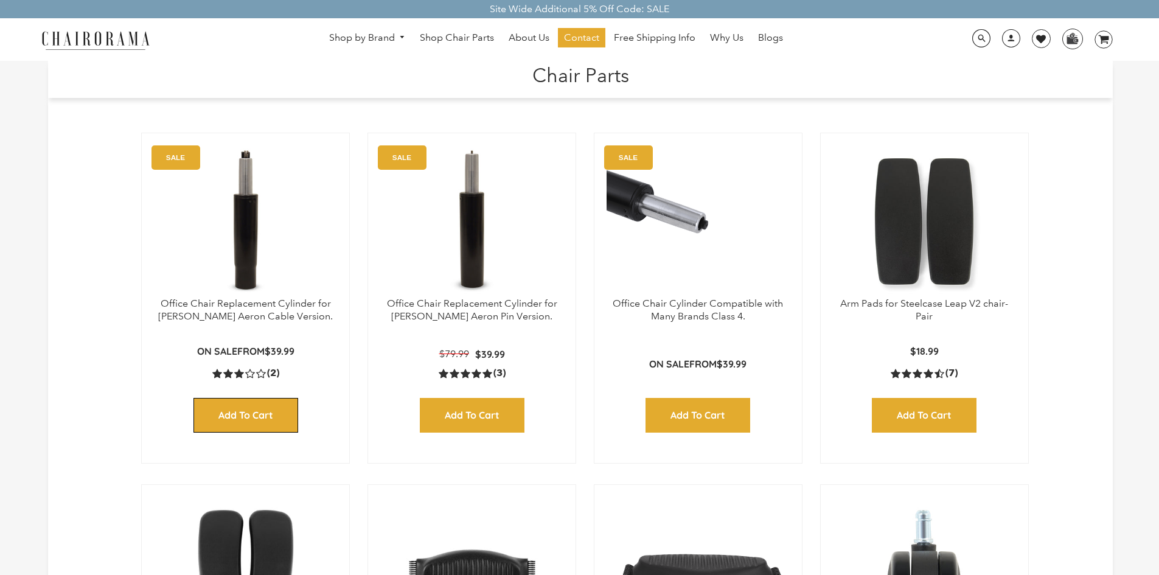
click at [248, 415] on input "Add to Cart" at bounding box center [245, 415] width 105 height 35
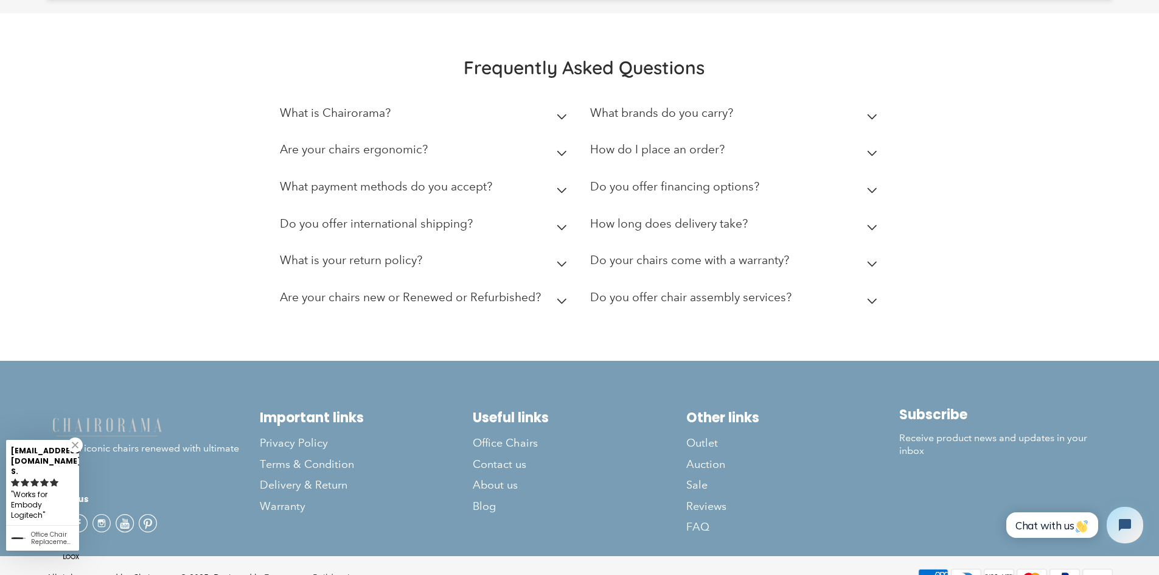
scroll to position [608, 0]
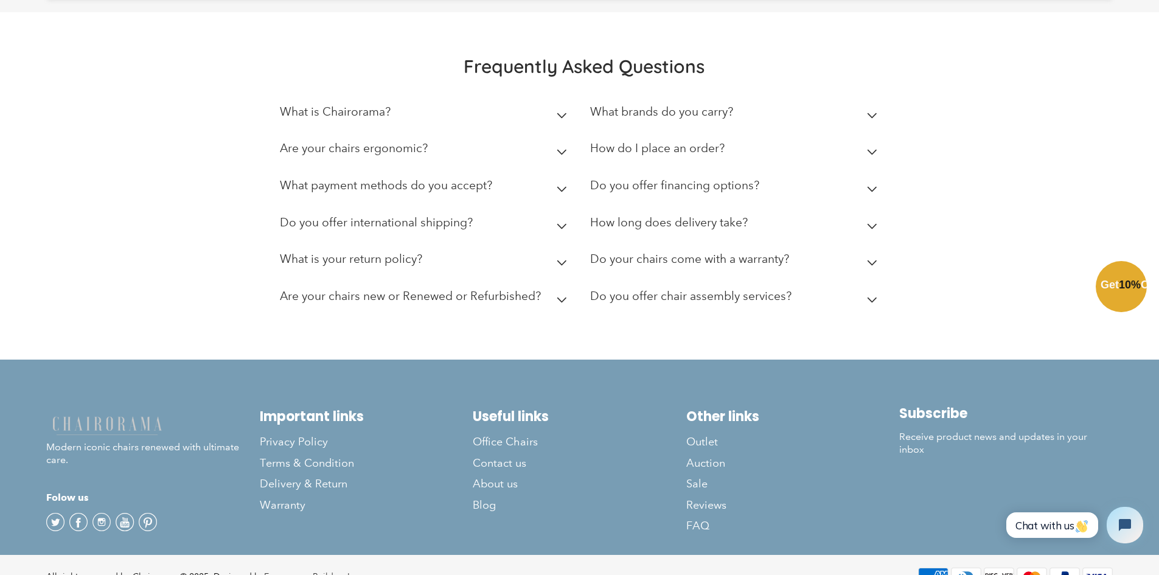
click at [308, 308] on div "Close dialog Exclusive Offer: Enjoy 10% Off! Get Your Coupon Code Now. Sign up …" at bounding box center [579, 286] width 1159 height 575
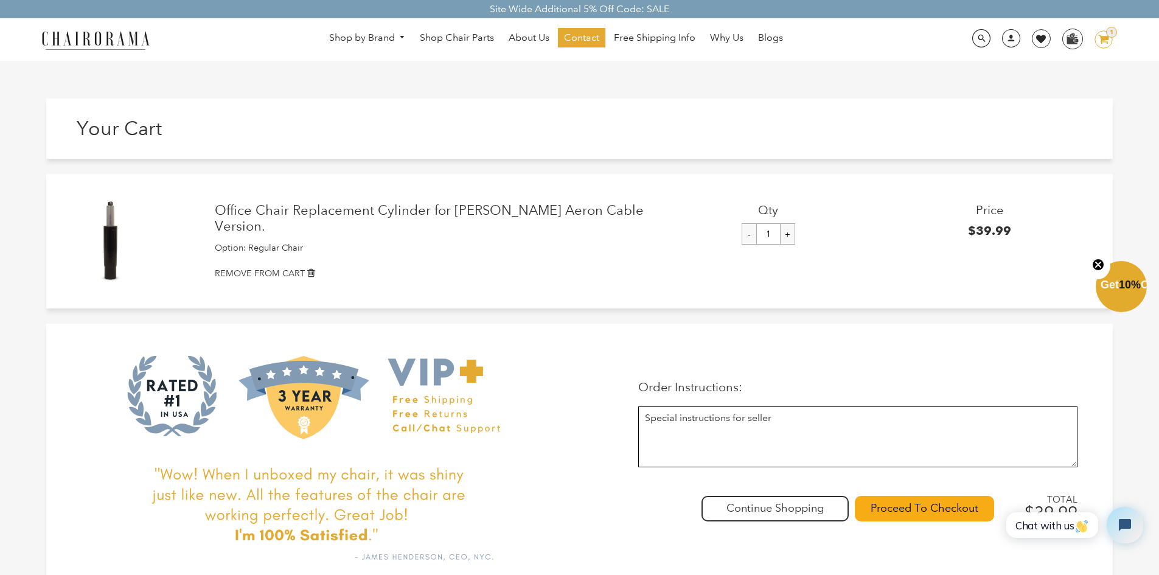
scroll to position [0, 0]
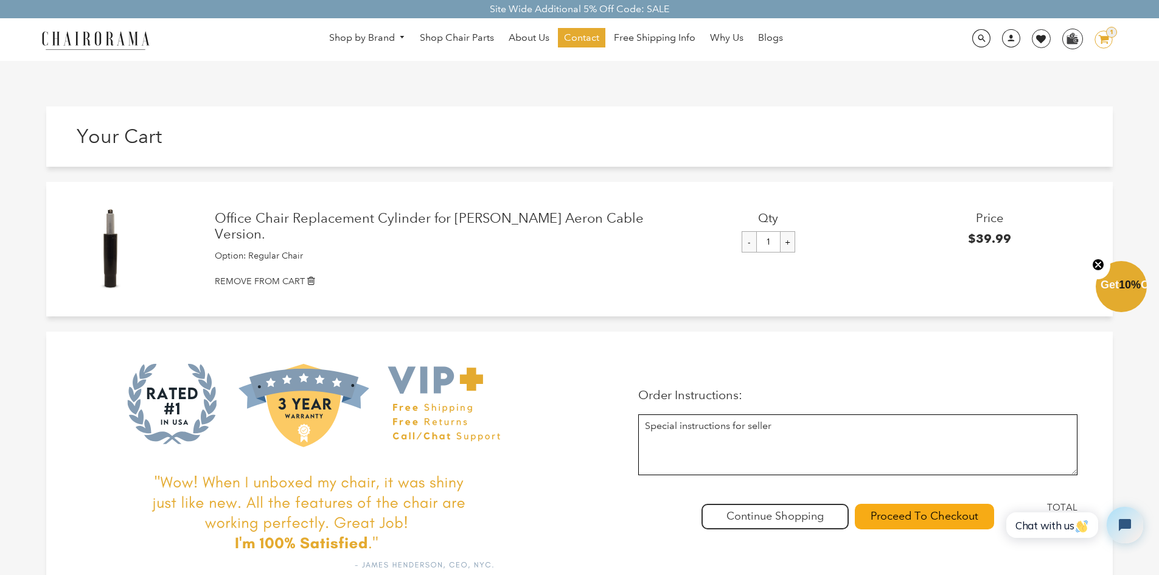
click at [1102, 256] on button "Close teaser" at bounding box center [1098, 265] width 24 height 28
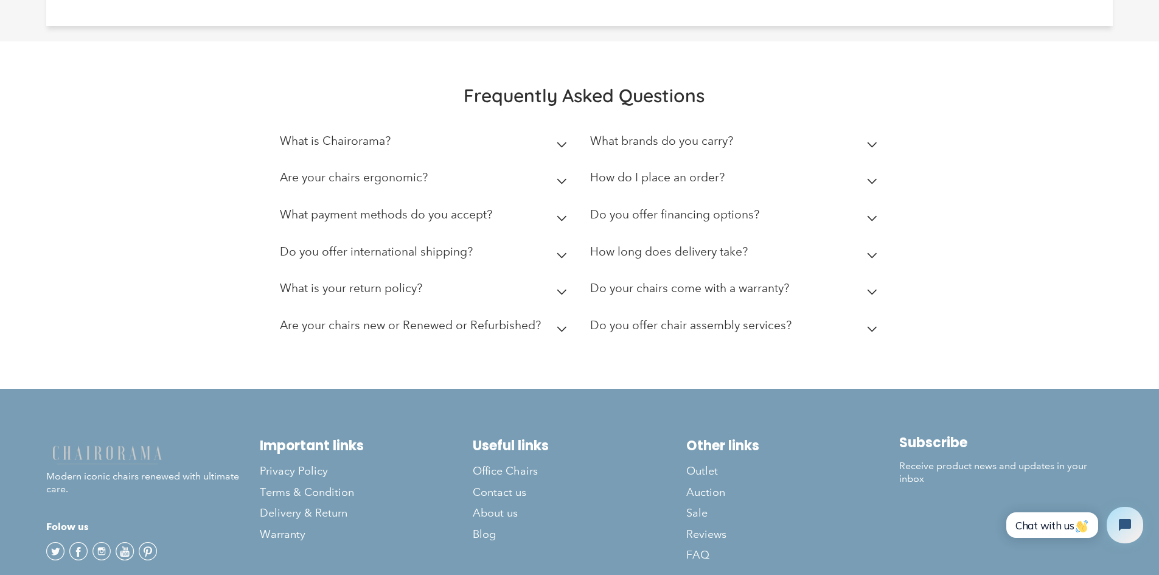
scroll to position [608, 0]
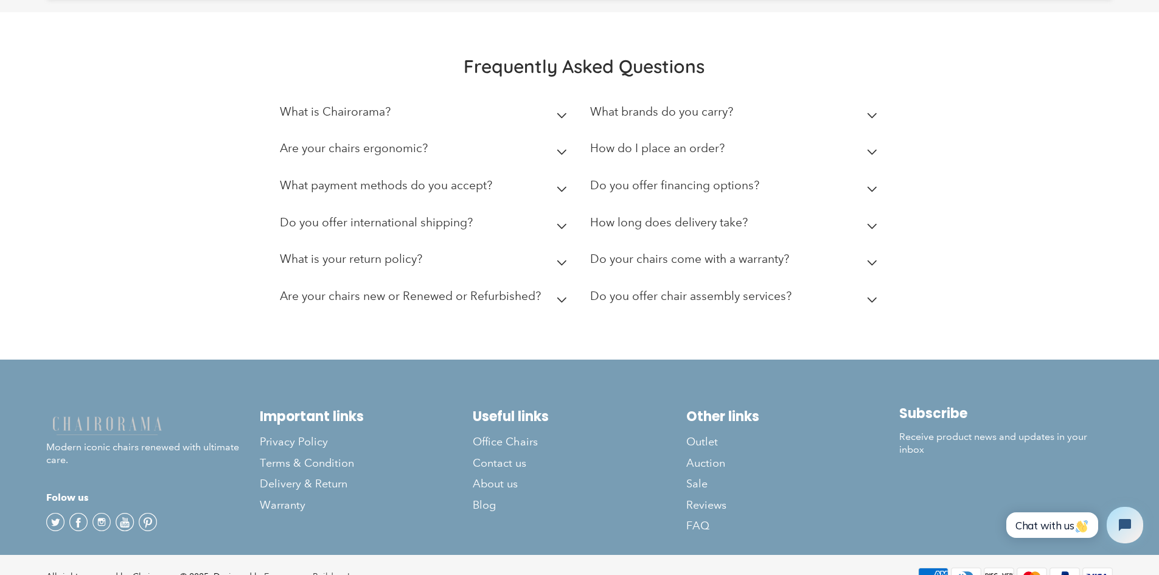
click at [302, 311] on summary "Are your chairs new or Renewed or Refurbished?" at bounding box center [426, 298] width 292 height 37
